Goal: Navigation & Orientation: Find specific page/section

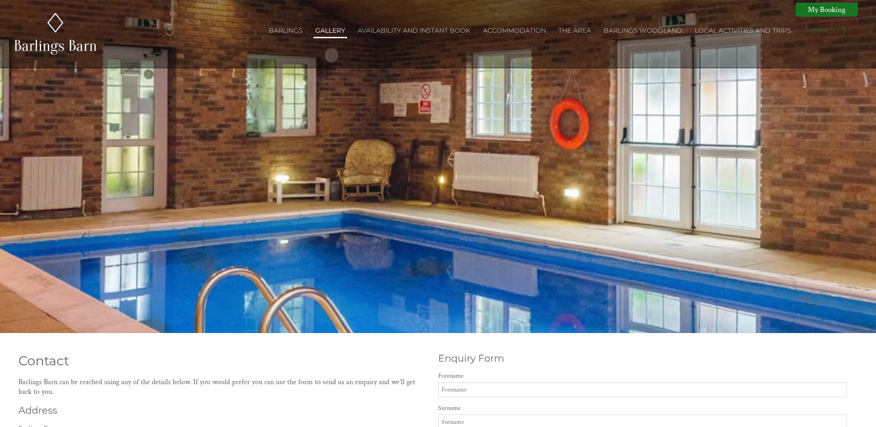
click at [323, 29] on link "Gallery" at bounding box center [330, 30] width 30 height 8
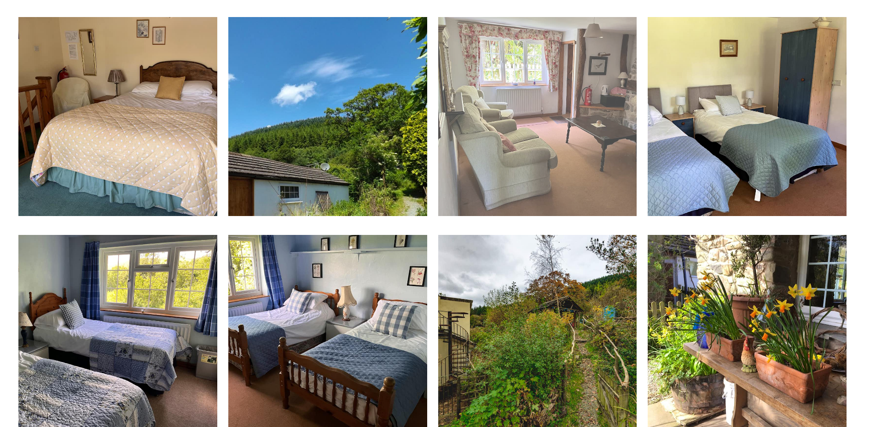
scroll to position [1221, 0]
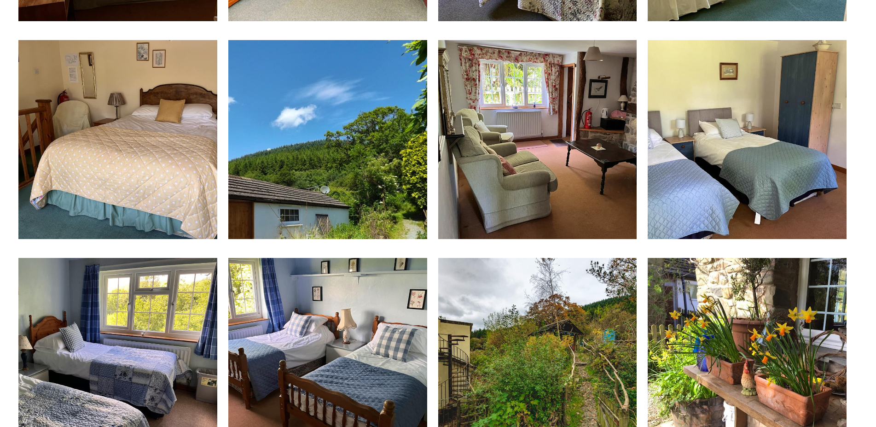
drag, startPoint x: 437, startPoint y: 250, endPoint x: 20, endPoint y: 39, distance: 467.3
click at [20, 39] on div "Properties Barlings Barn Overview Gallery Availability Booking Barlings Barn Ac…" at bounding box center [432, 384] width 839 height 2523
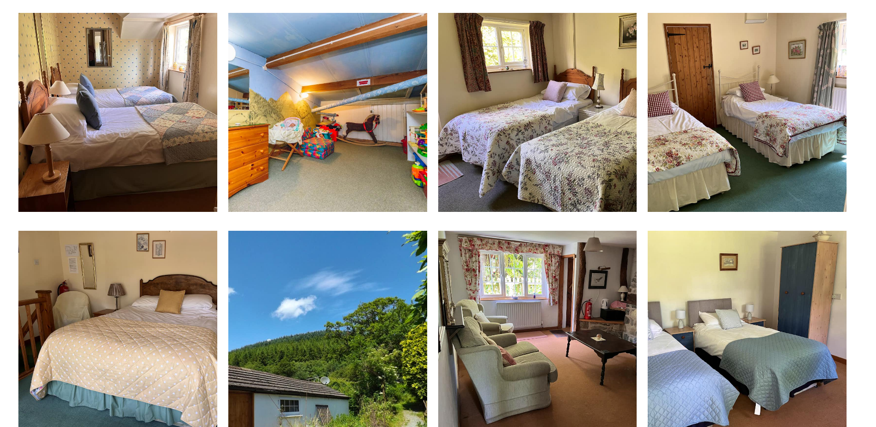
scroll to position [986, 0]
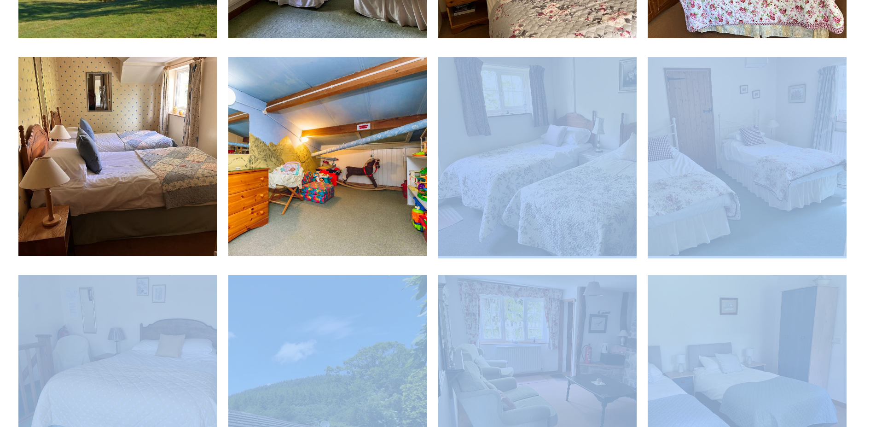
drag, startPoint x: 430, startPoint y: 173, endPoint x: 4, endPoint y: 77, distance: 437.3
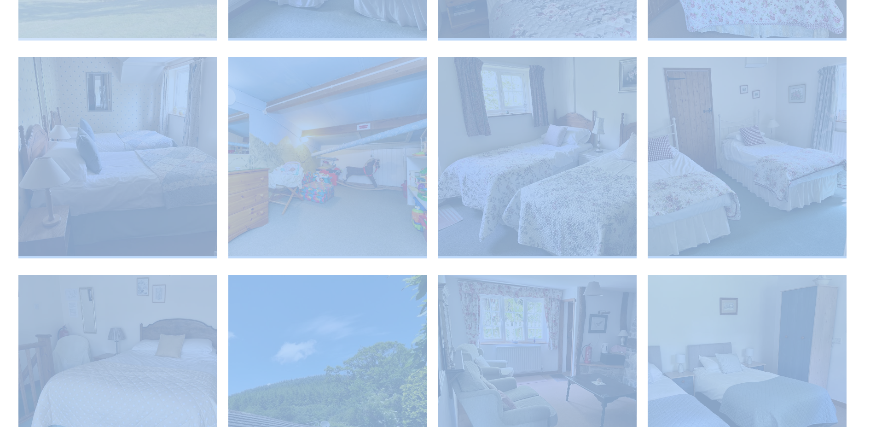
drag, startPoint x: 10, startPoint y: 51, endPoint x: 36, endPoint y: 14, distance: 45.6
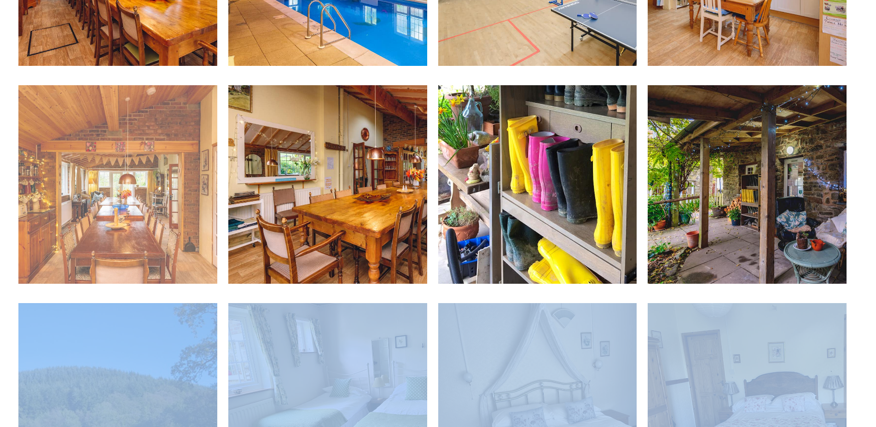
scroll to position [516, 0]
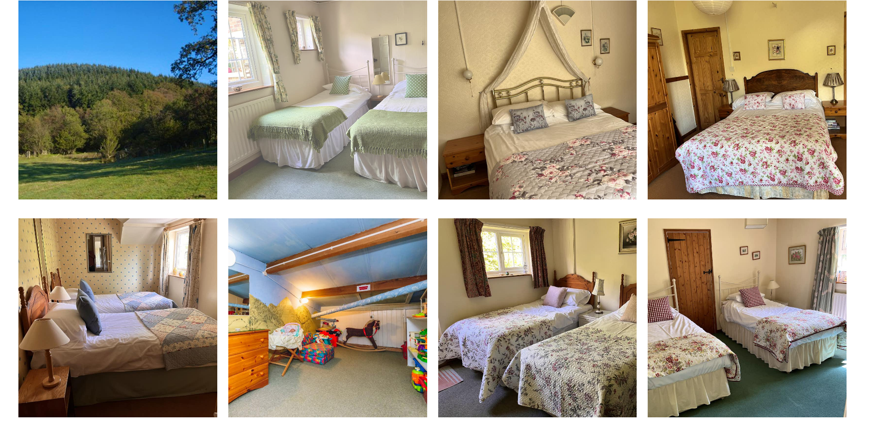
scroll to position [892, 0]
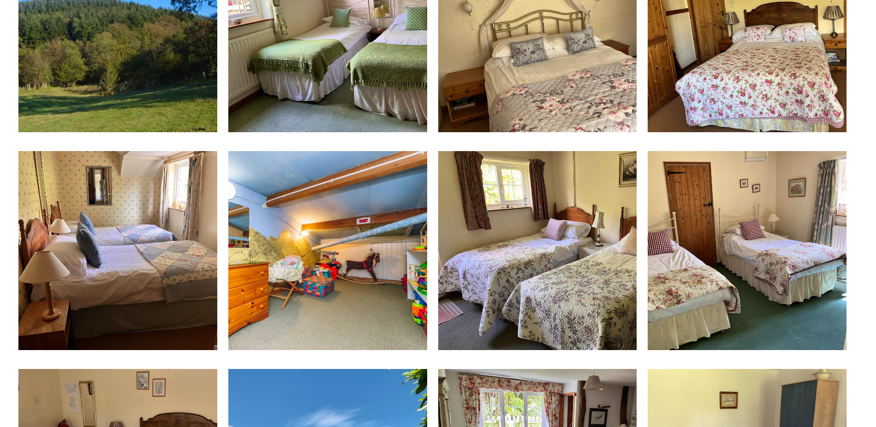
drag, startPoint x: 221, startPoint y: 139, endPoint x: -27, endPoint y: 13, distance: 278.1
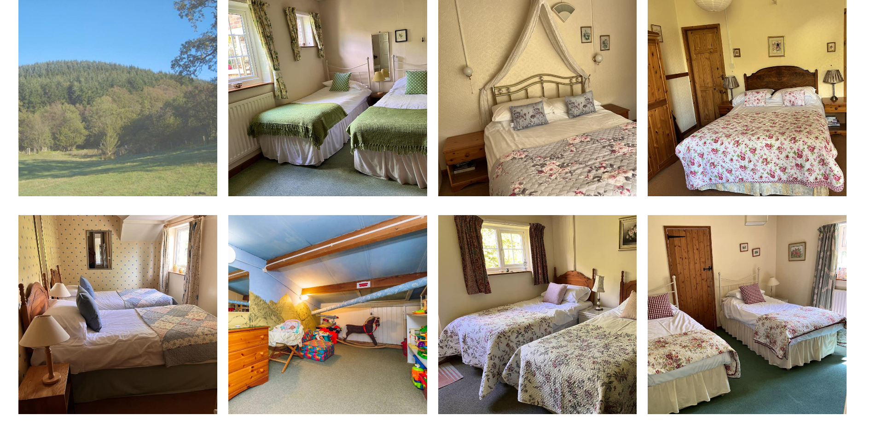
scroll to position [798, 0]
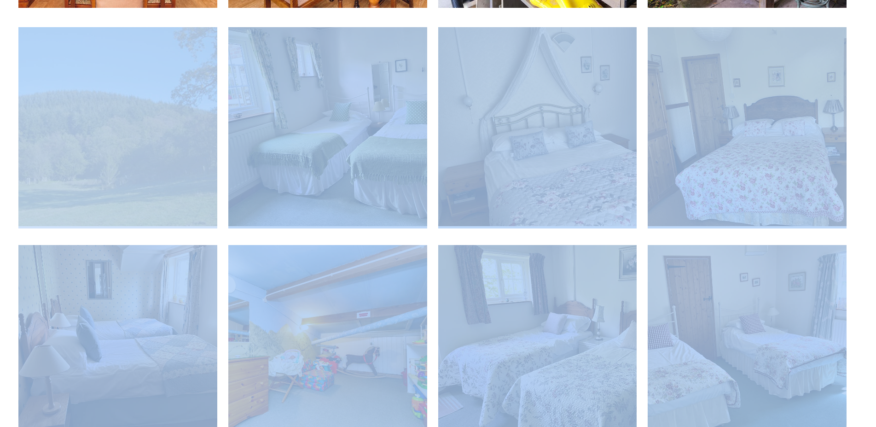
drag, startPoint x: 12, startPoint y: 25, endPoint x: 19, endPoint y: 31, distance: 9.9
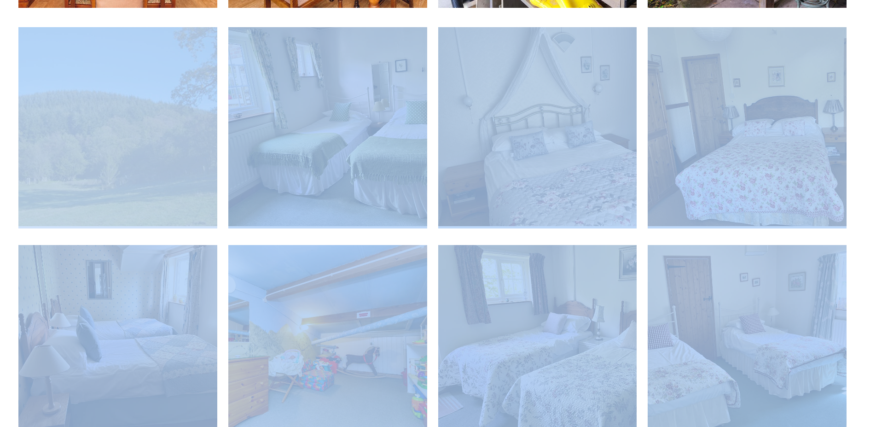
drag, startPoint x: 7, startPoint y: 23, endPoint x: 16, endPoint y: 65, distance: 42.3
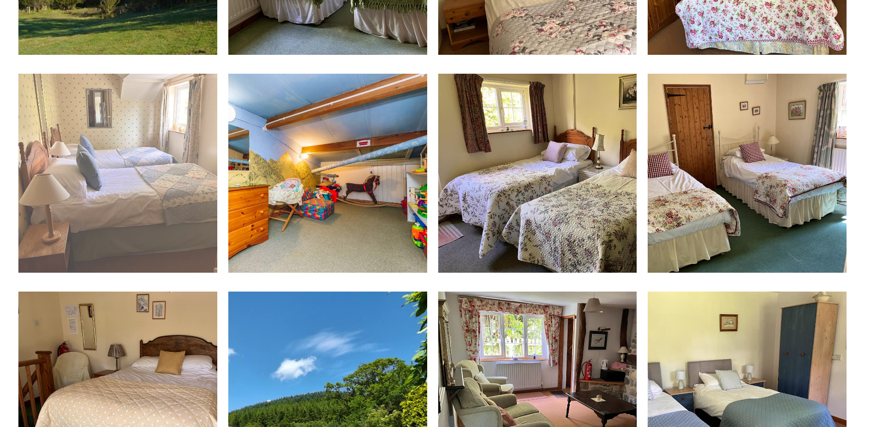
scroll to position [986, 0]
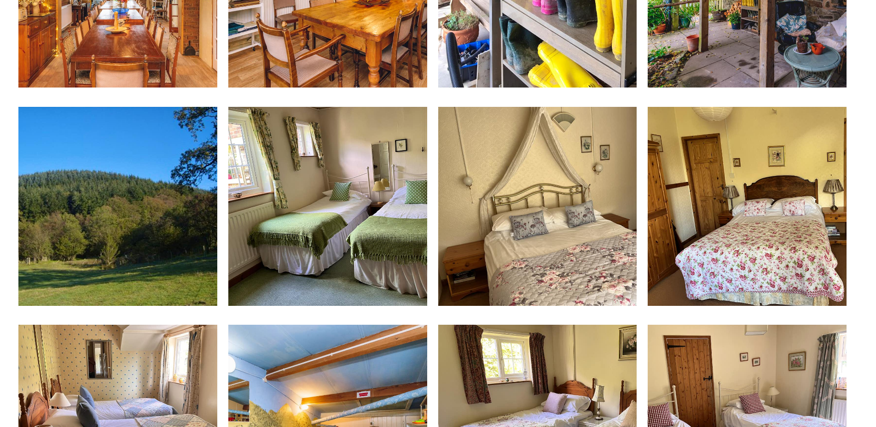
scroll to position [704, 0]
